Goal: Find specific page/section

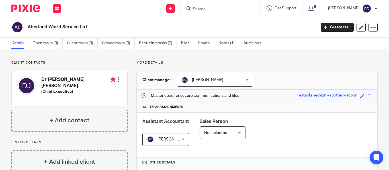
drag, startPoint x: 0, startPoint y: 0, endPoint x: 186, endPoint y: 10, distance: 186.1
click at [192, 10] on input "Search" at bounding box center [217, 9] width 51 height 5
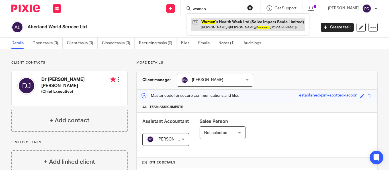
type input "women"
click at [203, 25] on link at bounding box center [248, 24] width 114 height 13
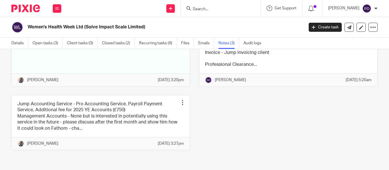
scroll to position [118, 0]
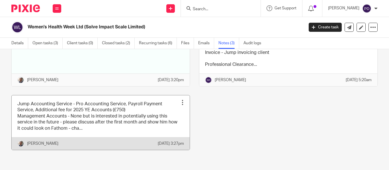
click at [114, 114] on link at bounding box center [101, 123] width 178 height 55
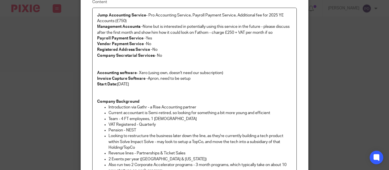
scroll to position [53, 0]
